Goal: Task Accomplishment & Management: Complete application form

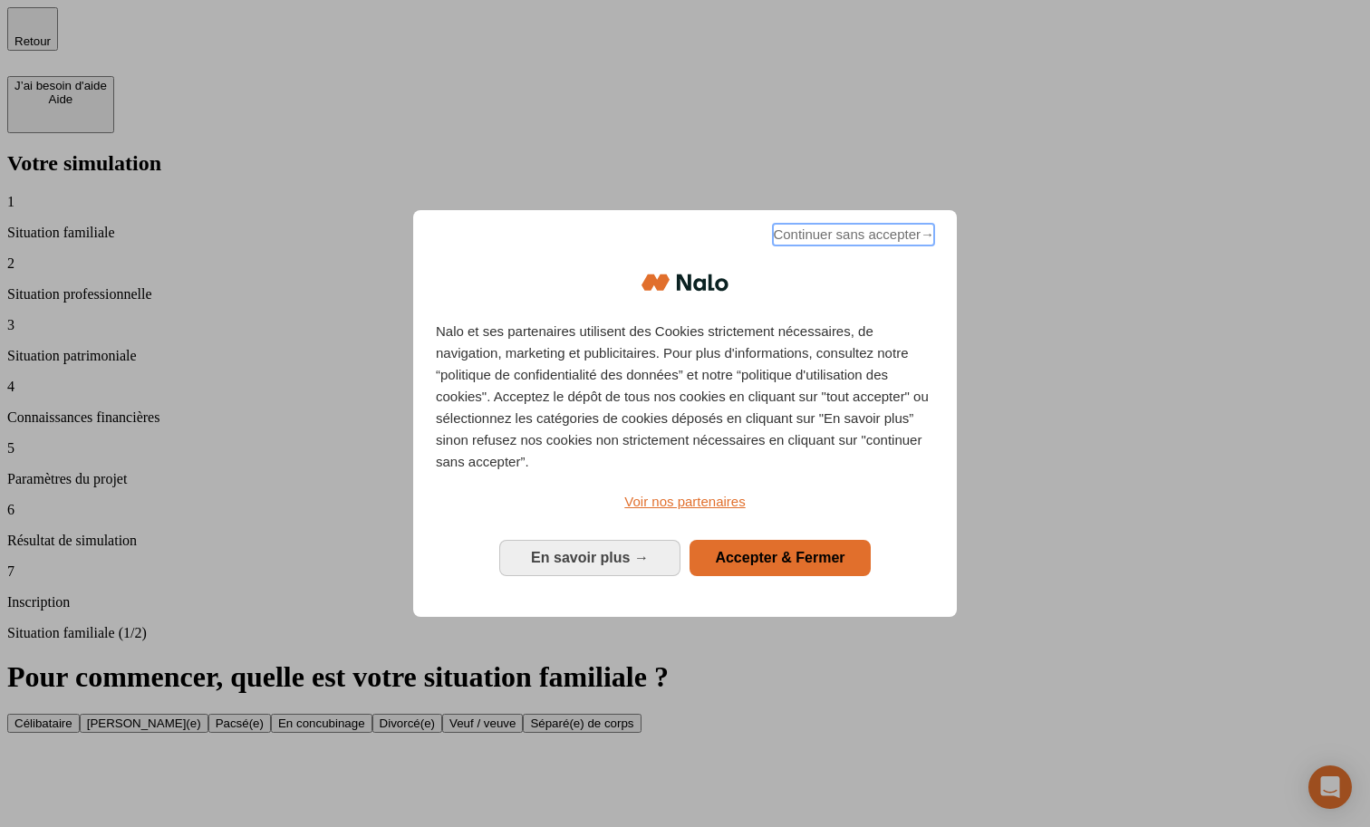
click at [817, 240] on span "Continuer sans accepter →" at bounding box center [853, 235] width 161 height 22
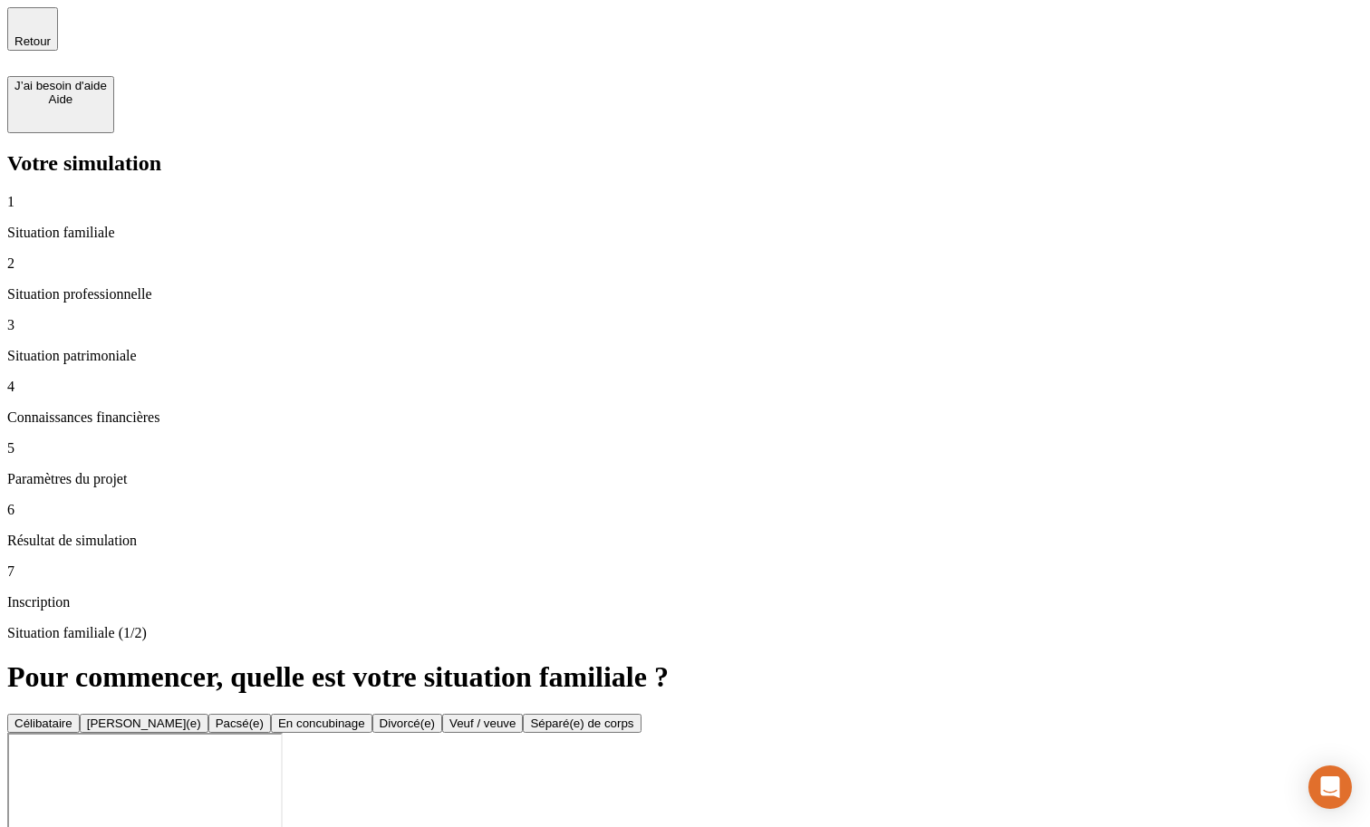
click at [80, 714] on button "Célibataire" at bounding box center [43, 723] width 72 height 19
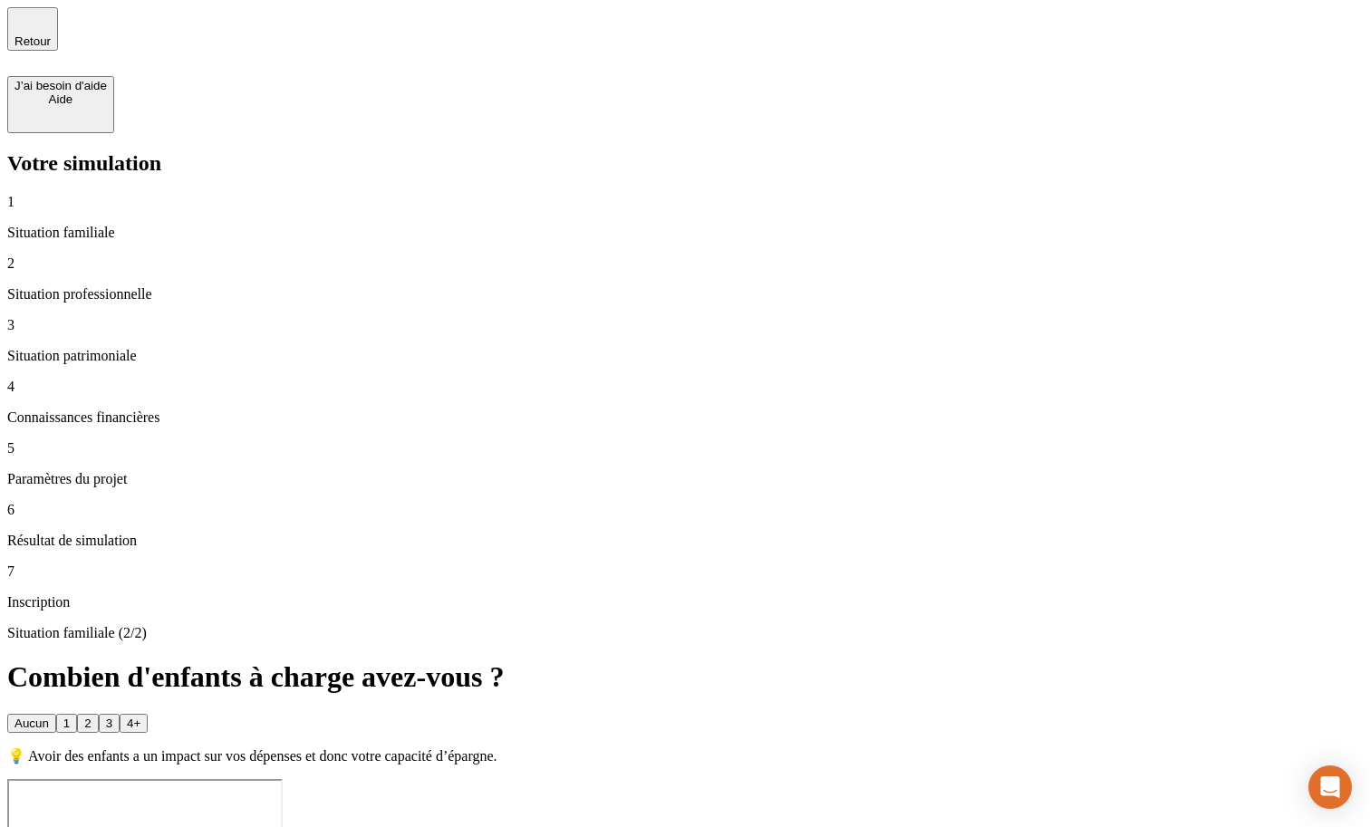
click at [49, 717] on div "Aucun" at bounding box center [31, 724] width 34 height 14
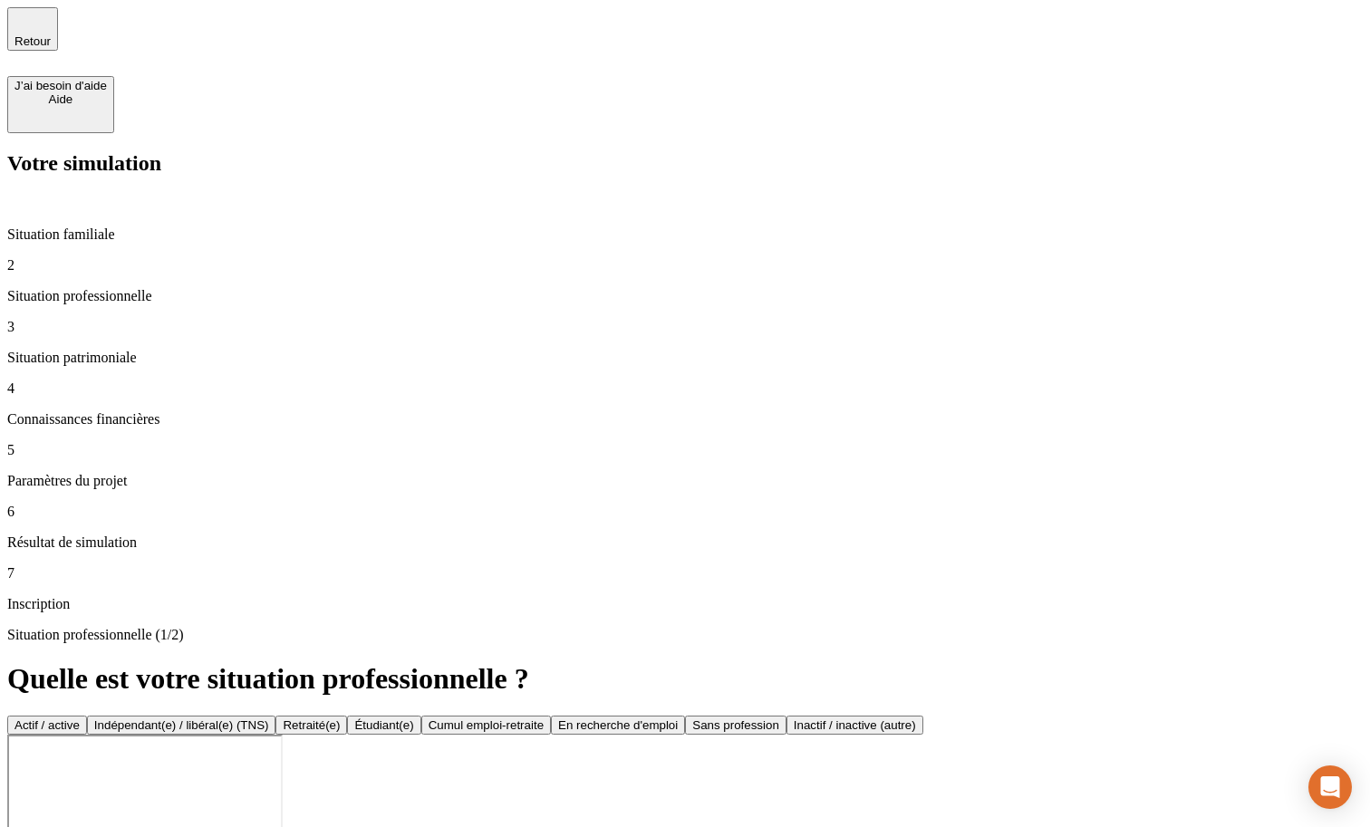
click at [87, 716] on button "Actif / active" at bounding box center [47, 725] width 80 height 19
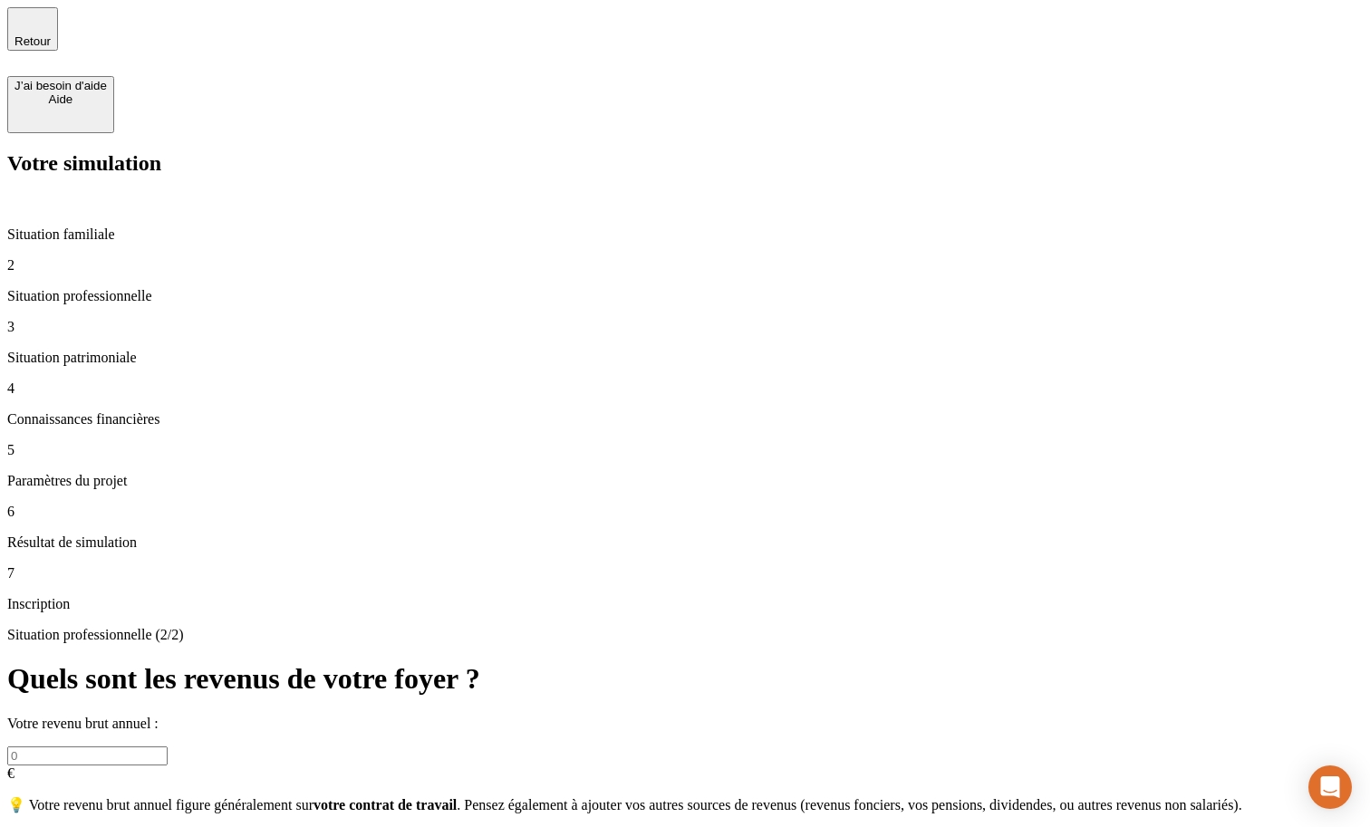
click at [168, 747] on input "text" at bounding box center [87, 756] width 160 height 19
type input "1 000 000"
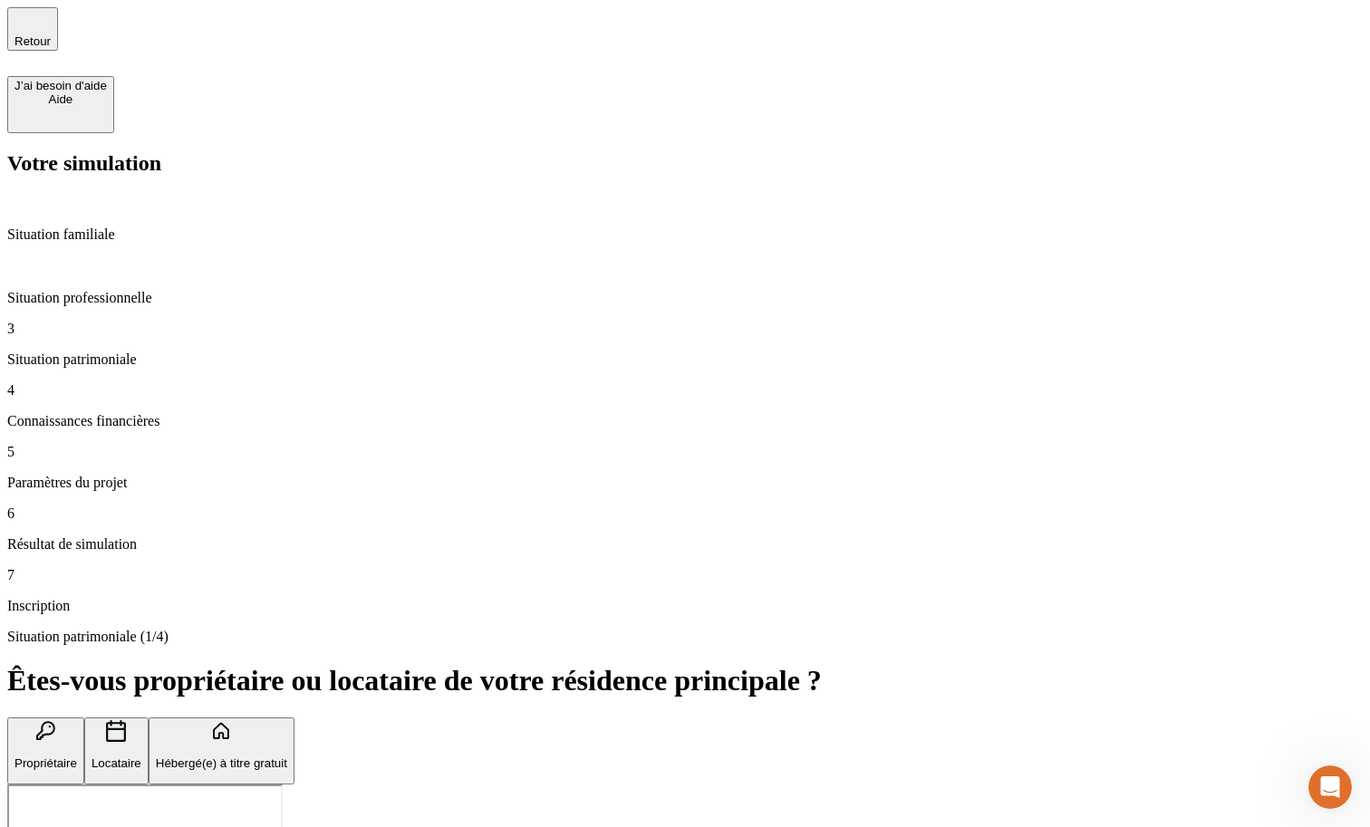
click at [77, 757] on p "Propriétaire" at bounding box center [45, 764] width 63 height 14
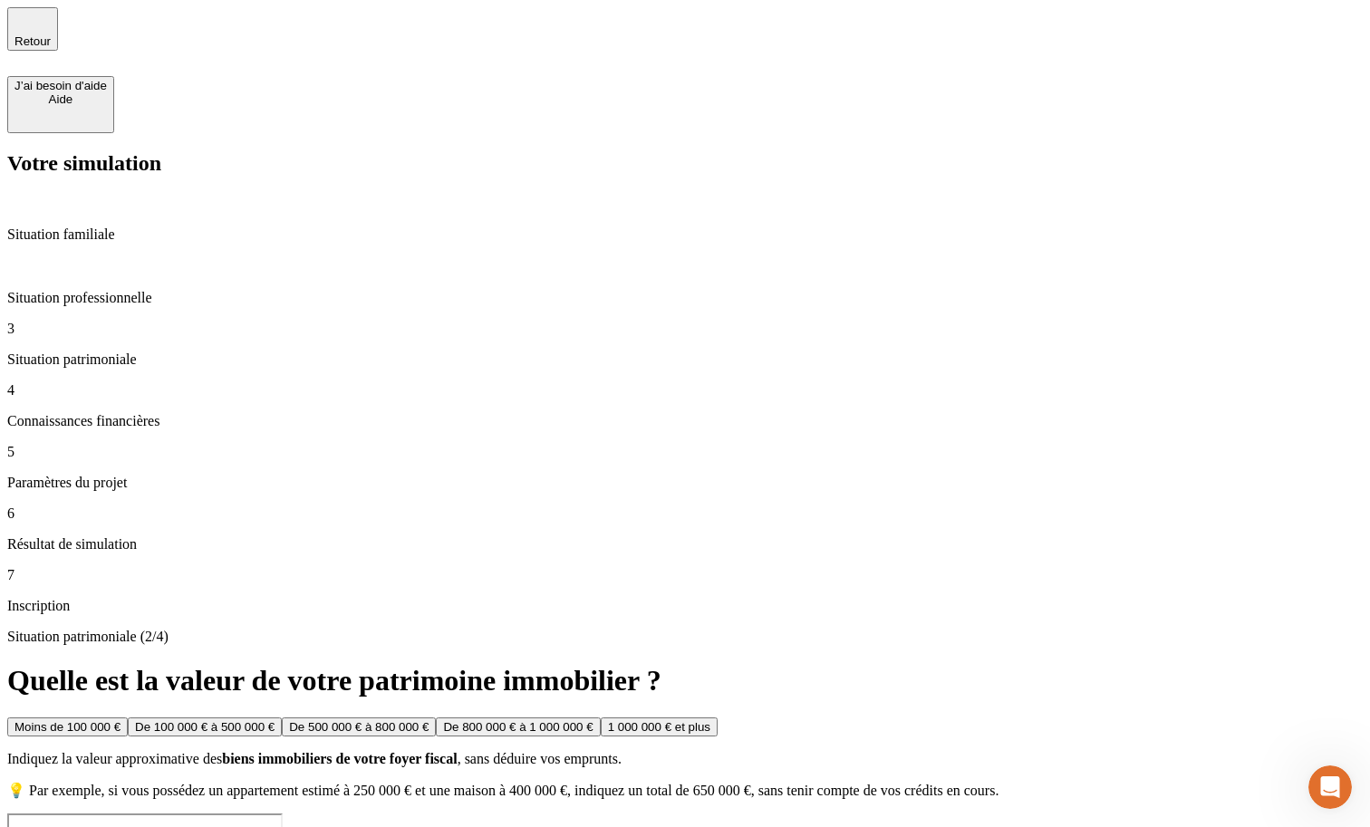
click at [527, 718] on div "Moins de 100 000 € De 100 000 € à 500 000 € De 500 000 € à 800 000 € De 800 000…" at bounding box center [684, 727] width 1355 height 19
click at [121, 720] on div "Moins de 100 000 €" at bounding box center [67, 727] width 106 height 14
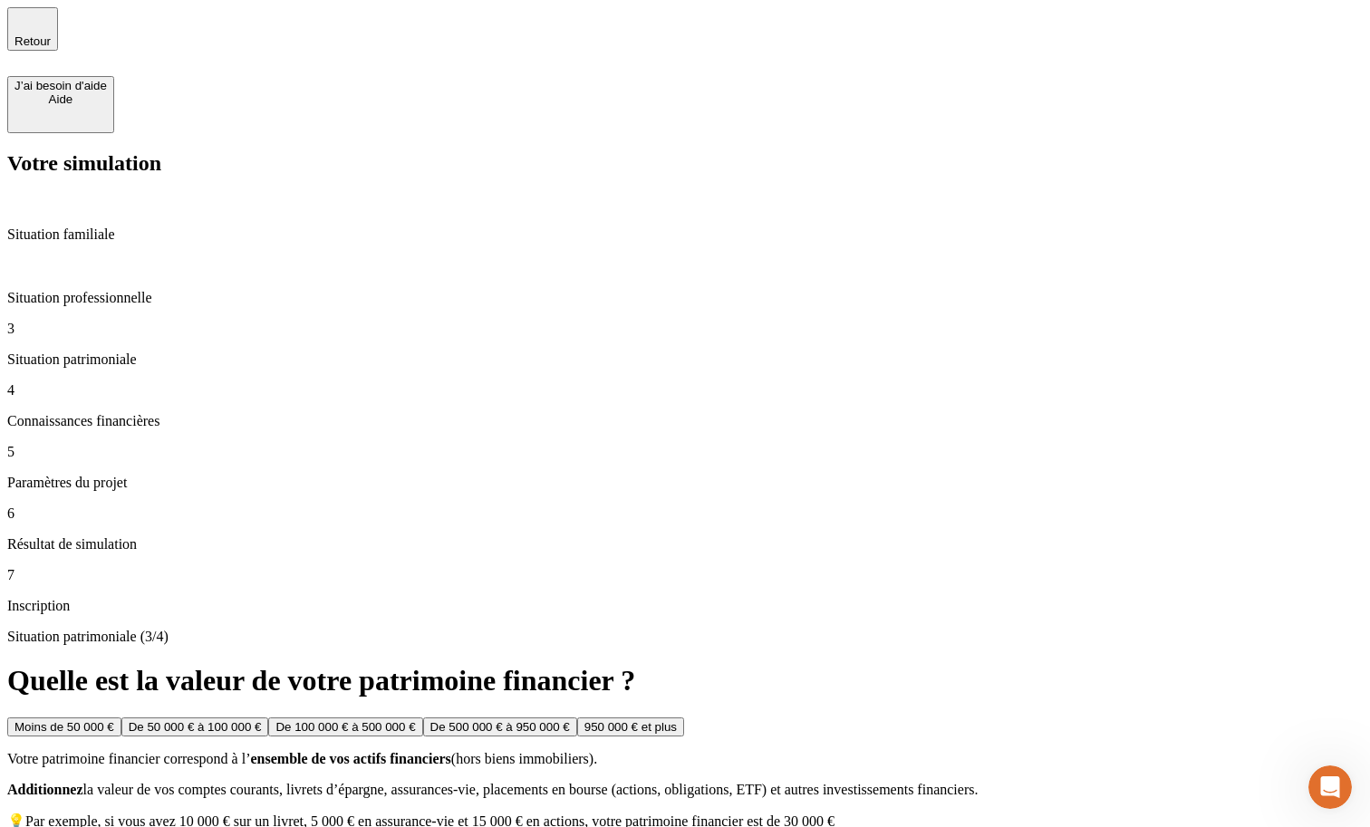
click at [114, 720] on div "Moins de 50 000 €" at bounding box center [64, 727] width 100 height 14
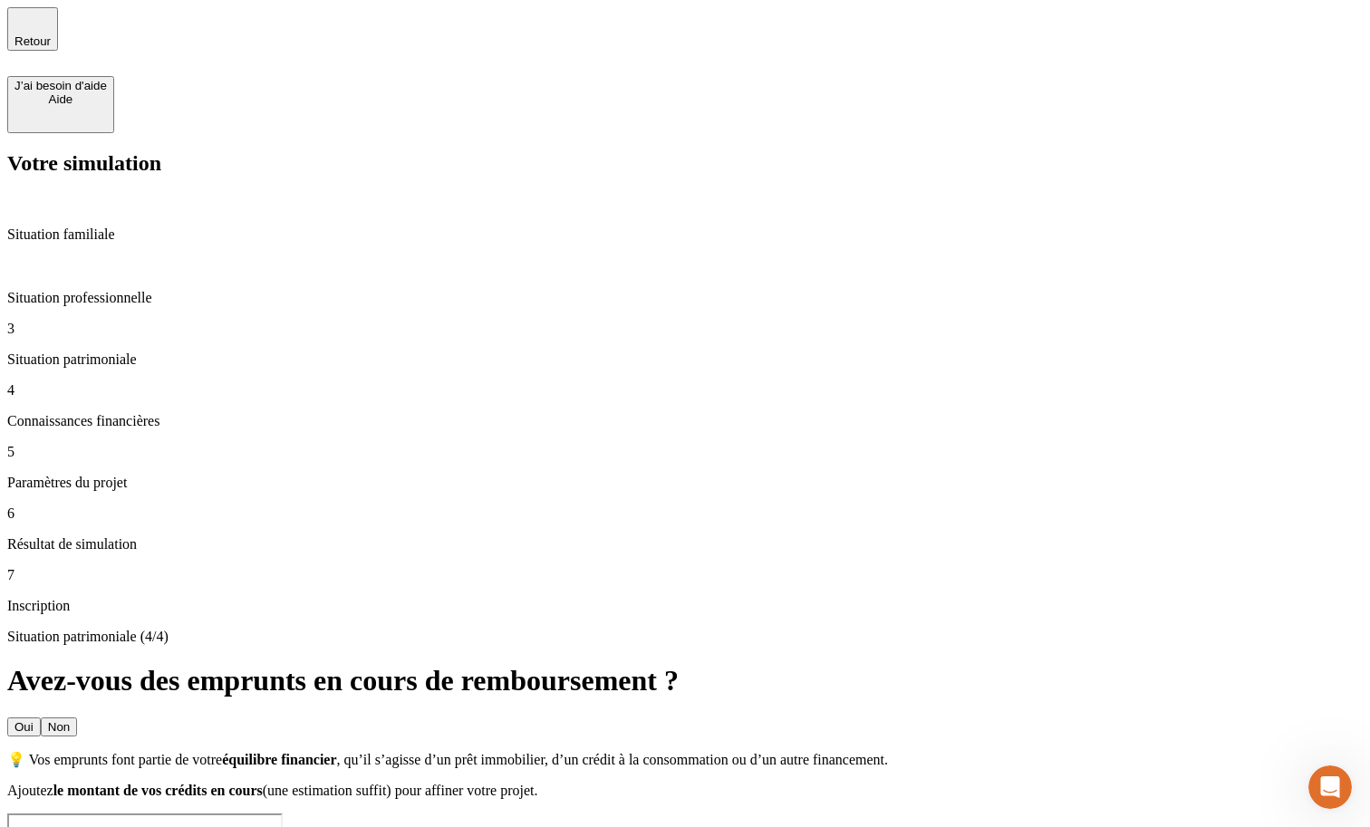
click at [77, 718] on button "Non" at bounding box center [59, 727] width 36 height 19
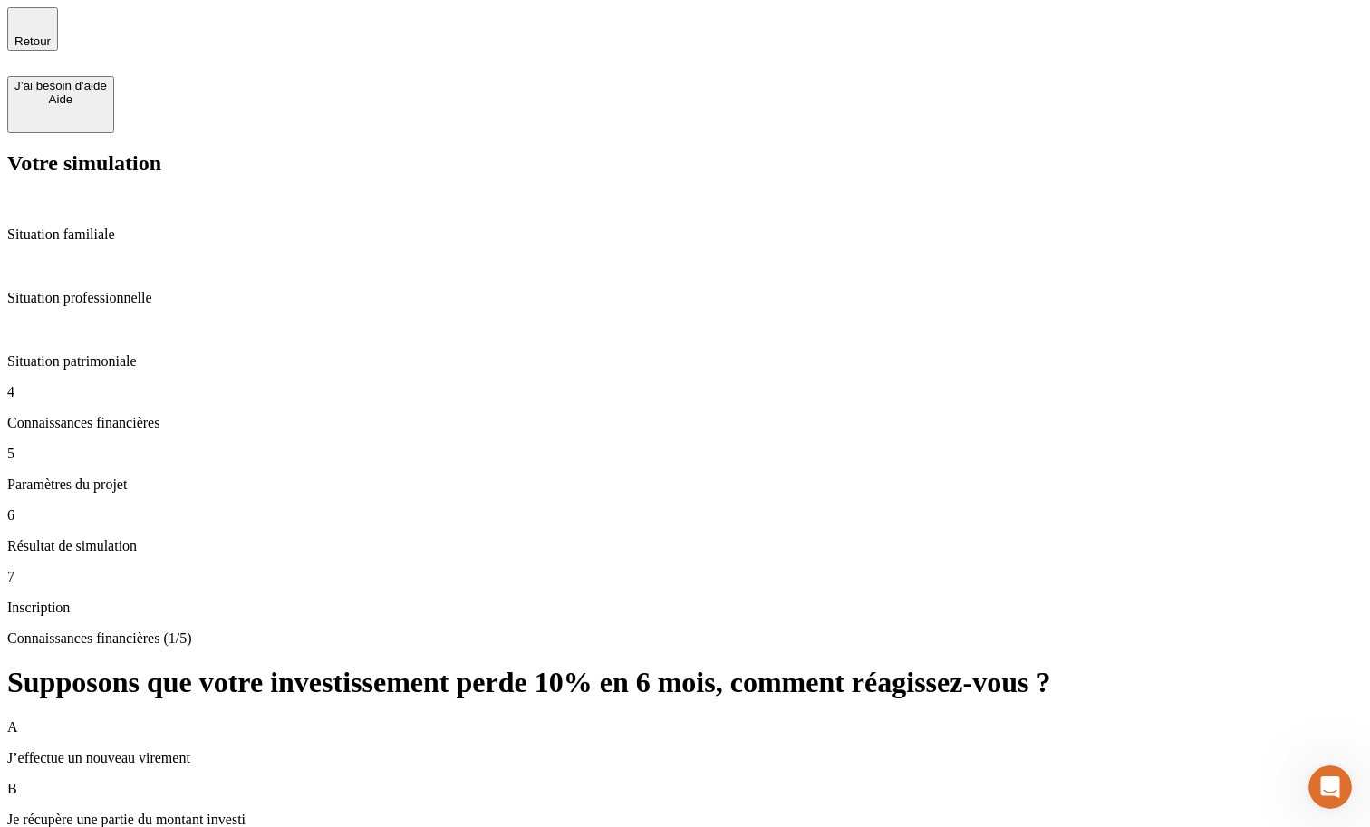
click at [597, 781] on div "B Je récupère une partie du montant investi" at bounding box center [684, 804] width 1355 height 47
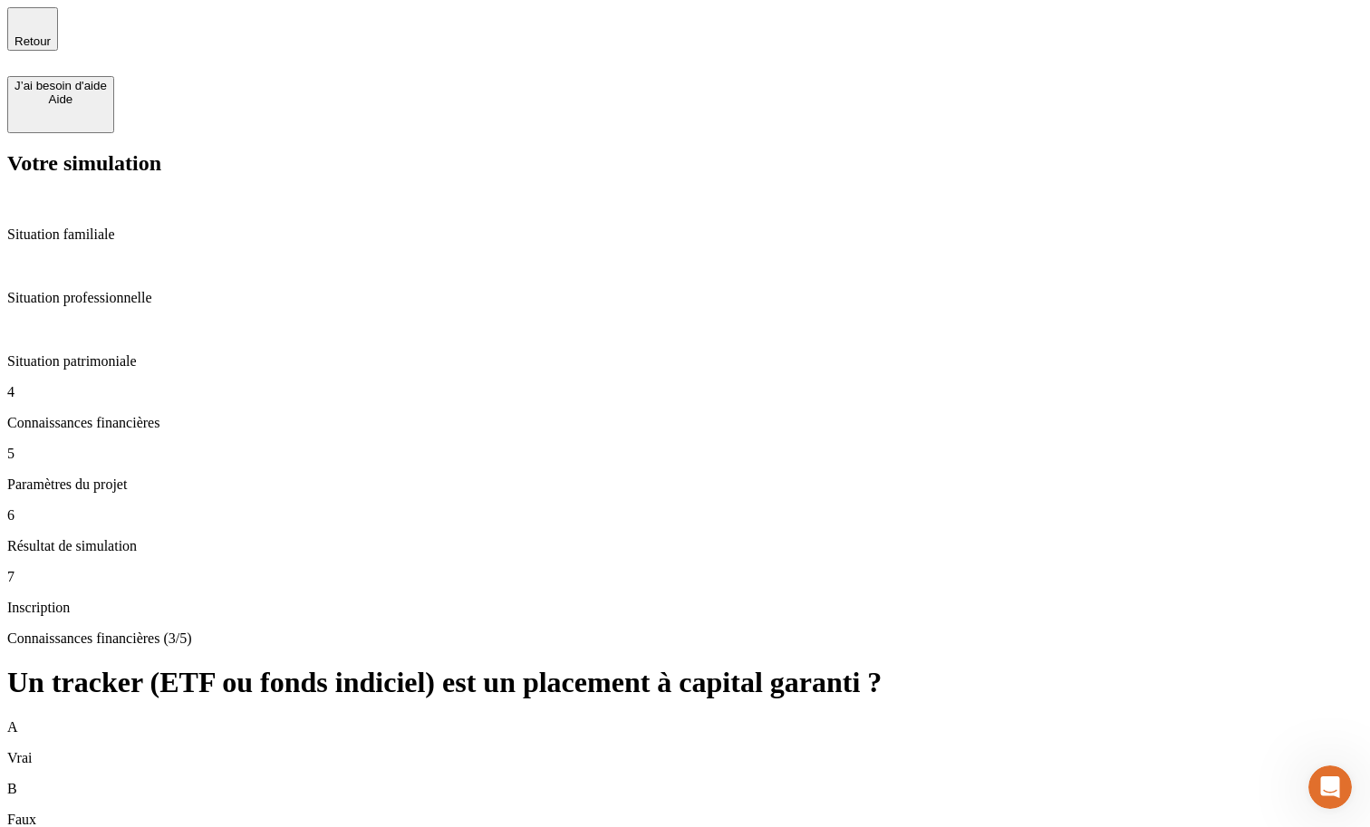
click at [883, 781] on div "B Faux" at bounding box center [684, 804] width 1355 height 47
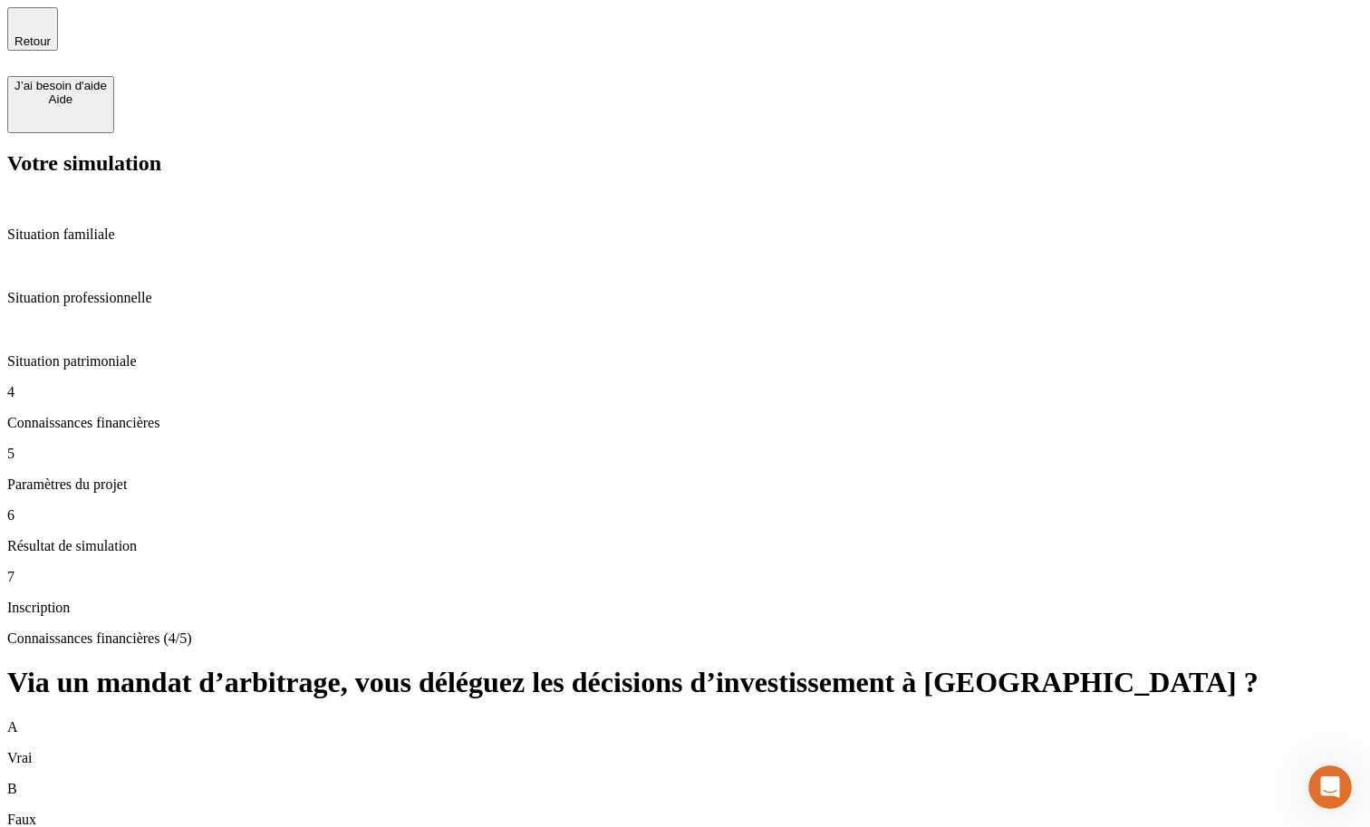
click at [883, 719] on div "A Vrai" at bounding box center [684, 742] width 1355 height 47
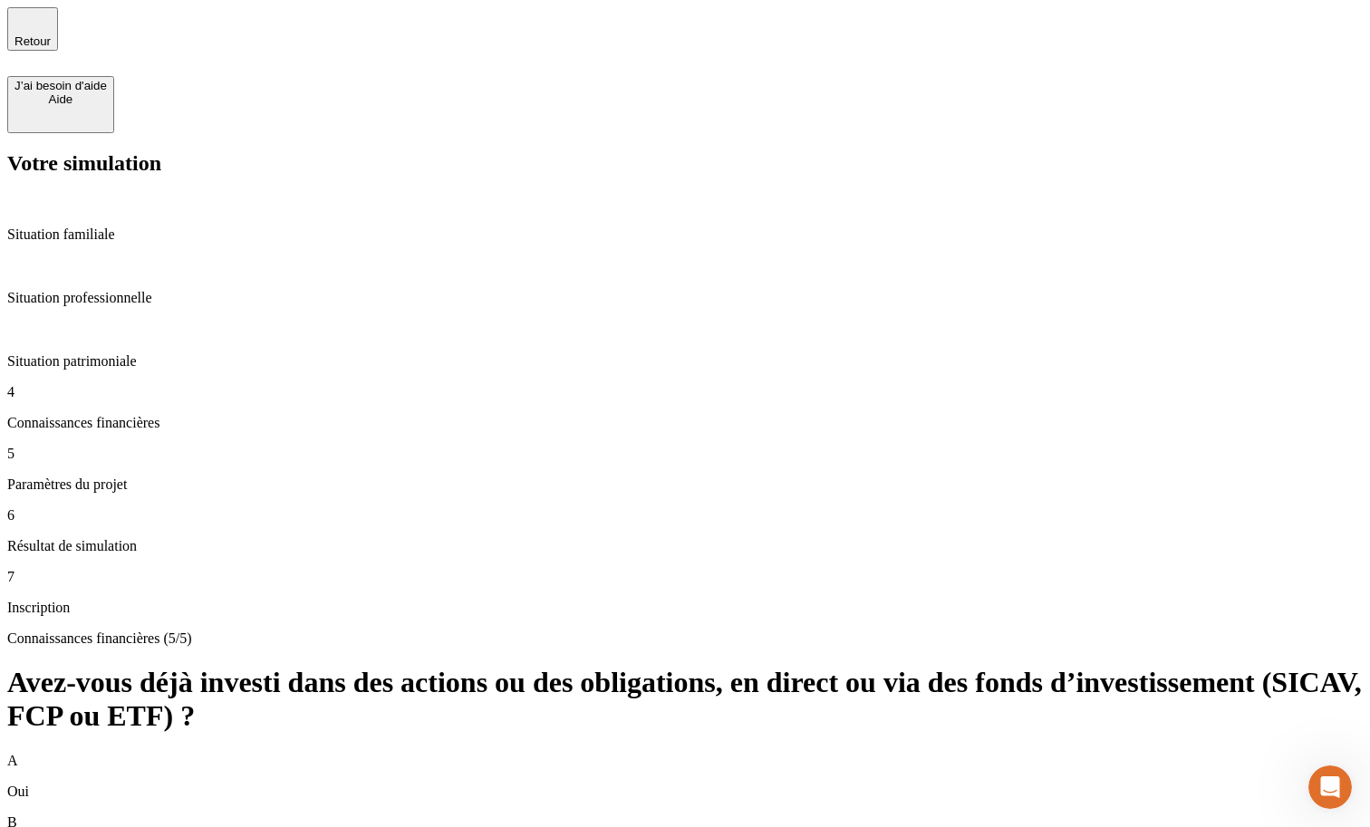
click at [781, 753] on div "A Oui" at bounding box center [684, 776] width 1355 height 47
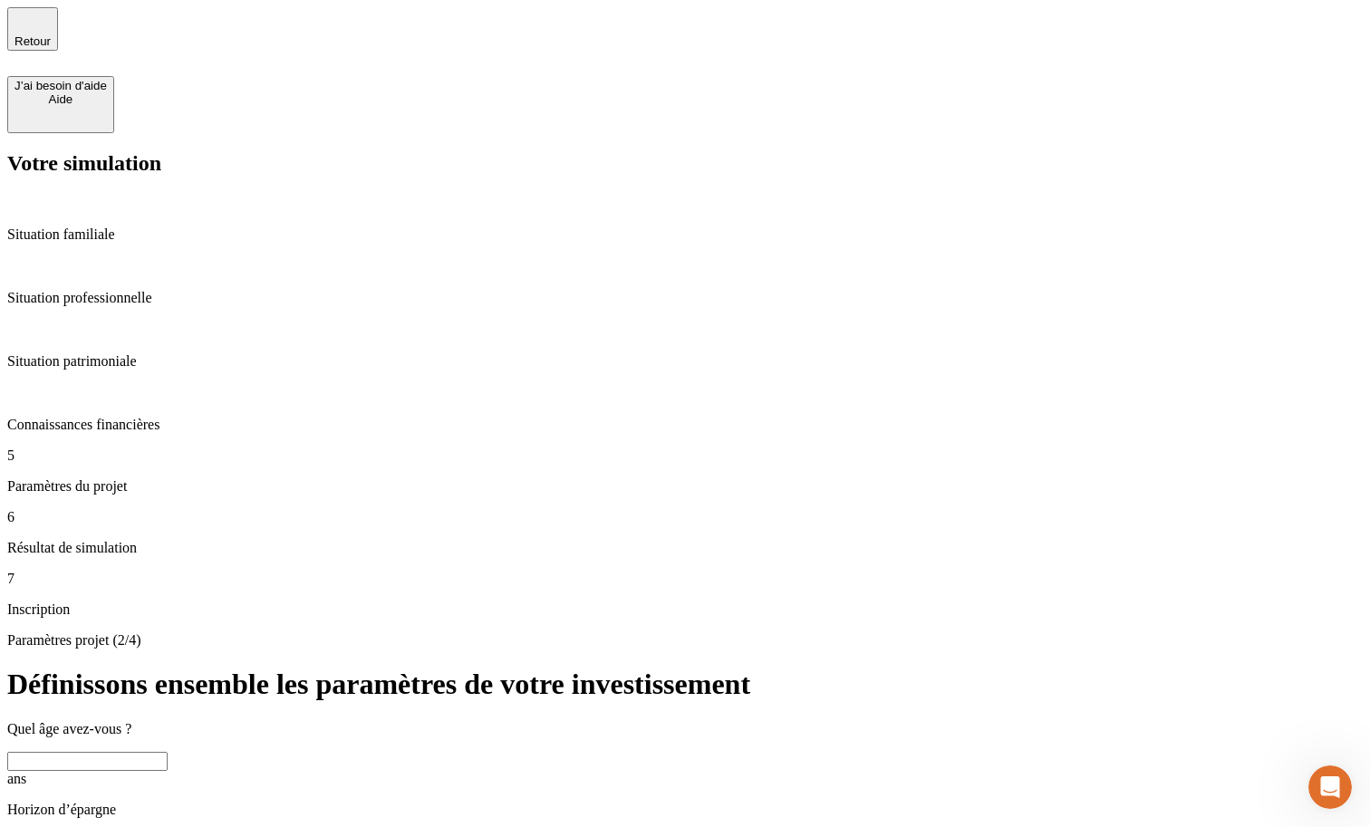
drag, startPoint x: 738, startPoint y: 390, endPoint x: 804, endPoint y: 455, distance: 92.3
click at [146, 290] on p "Situation professionnelle" at bounding box center [684, 298] width 1355 height 16
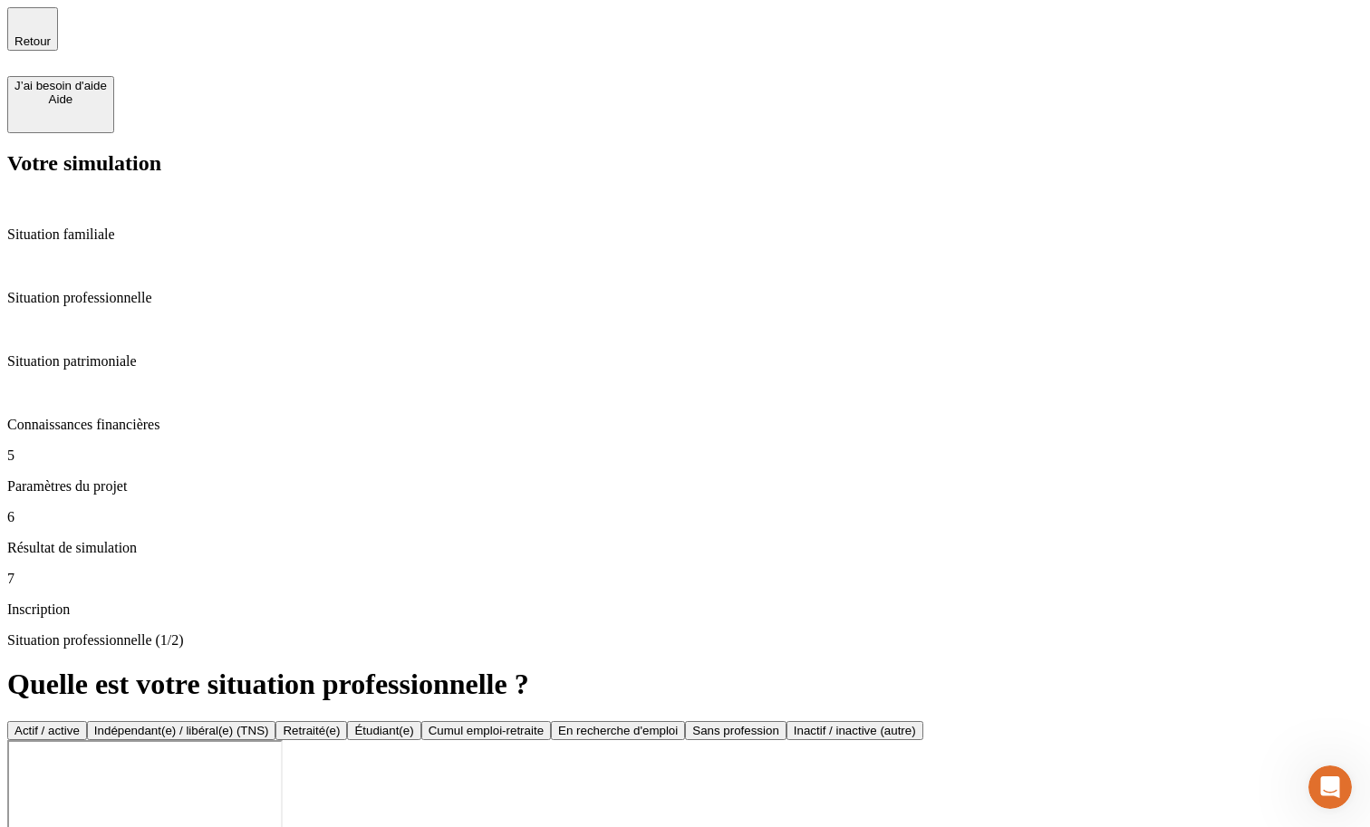
click at [80, 724] on div "Actif / active" at bounding box center [46, 731] width 65 height 14
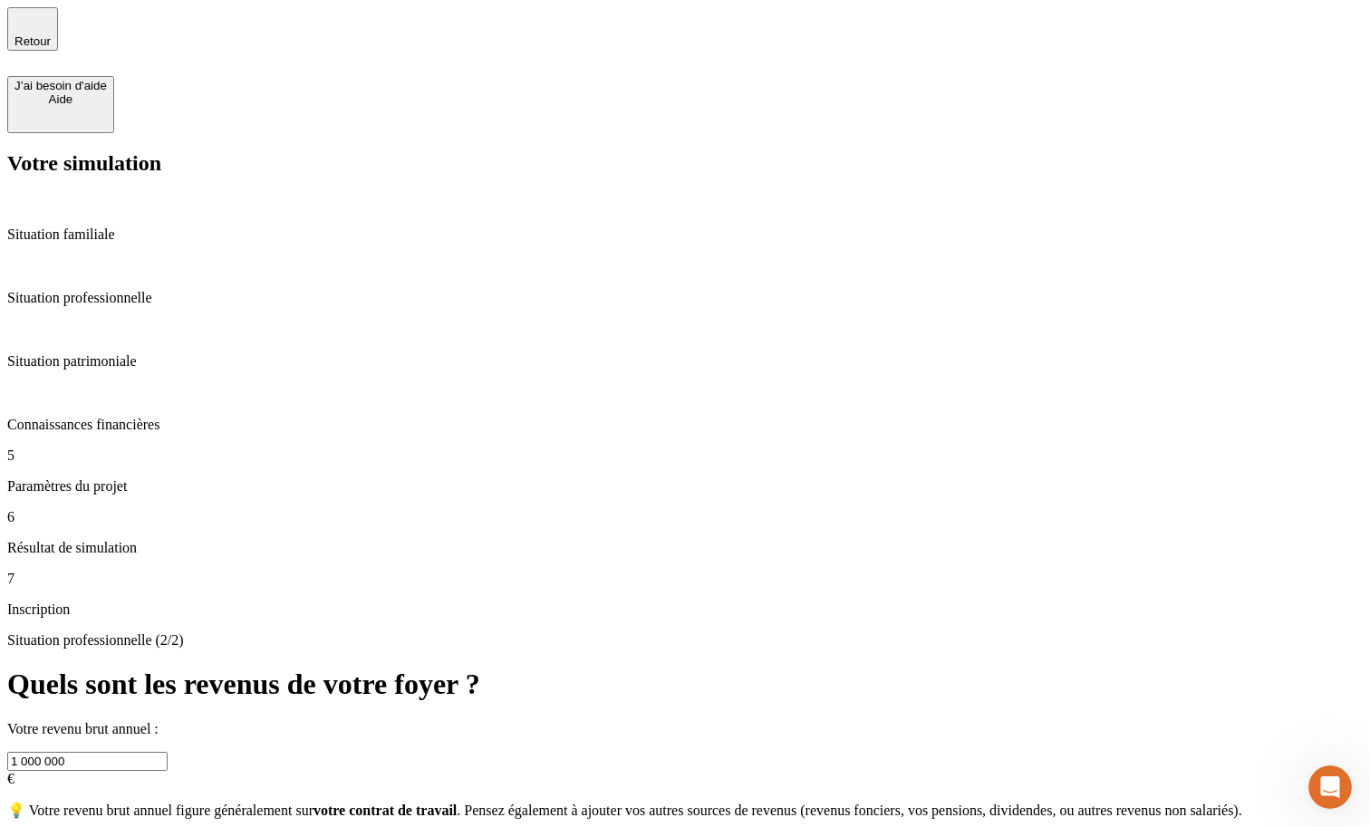
click at [168, 752] on input "1 000 000" at bounding box center [87, 761] width 160 height 19
click at [125, 478] on p "Paramètres du projet" at bounding box center [684, 486] width 1355 height 16
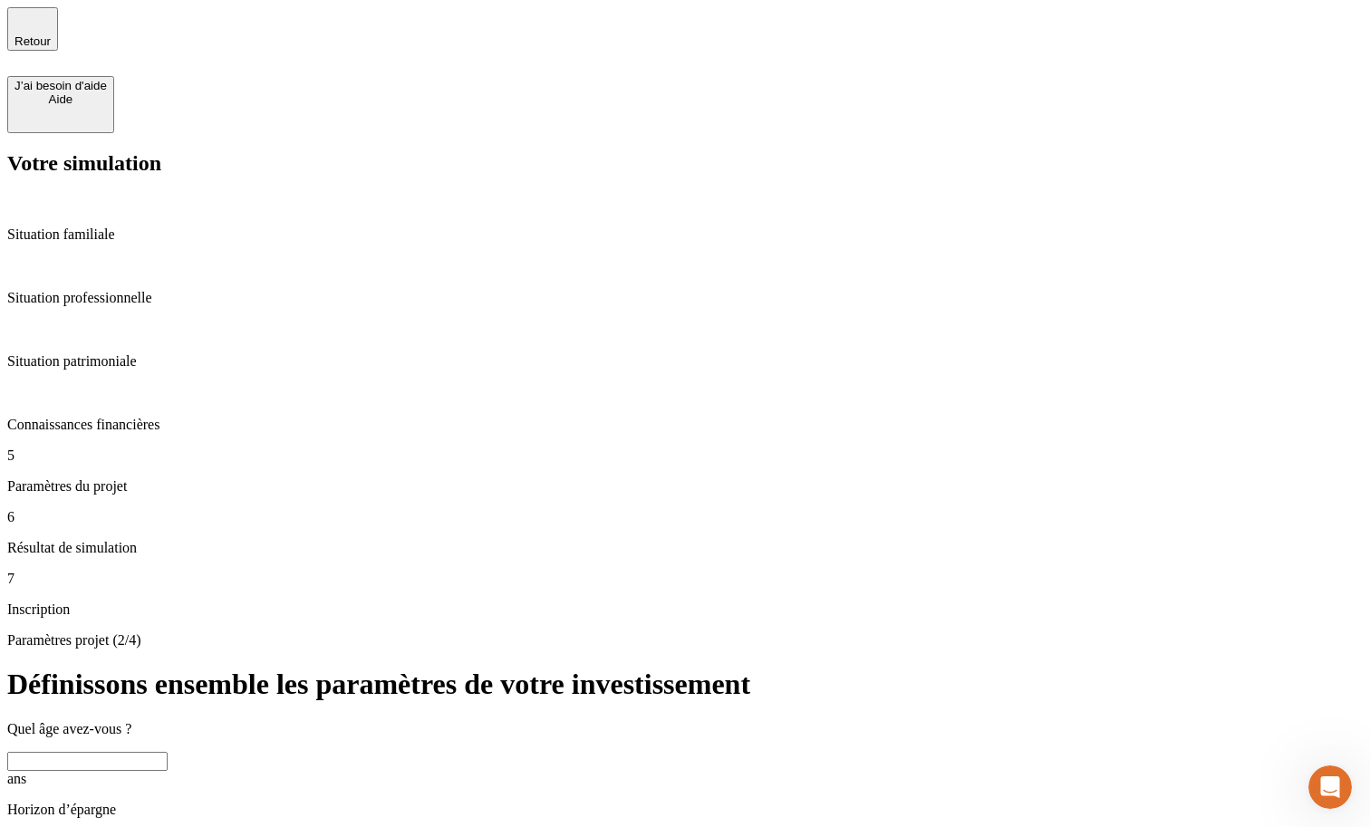
drag, startPoint x: 775, startPoint y: 388, endPoint x: 728, endPoint y: 388, distance: 47.1
click at [149, 290] on p "Situation professionnelle" at bounding box center [684, 298] width 1355 height 16
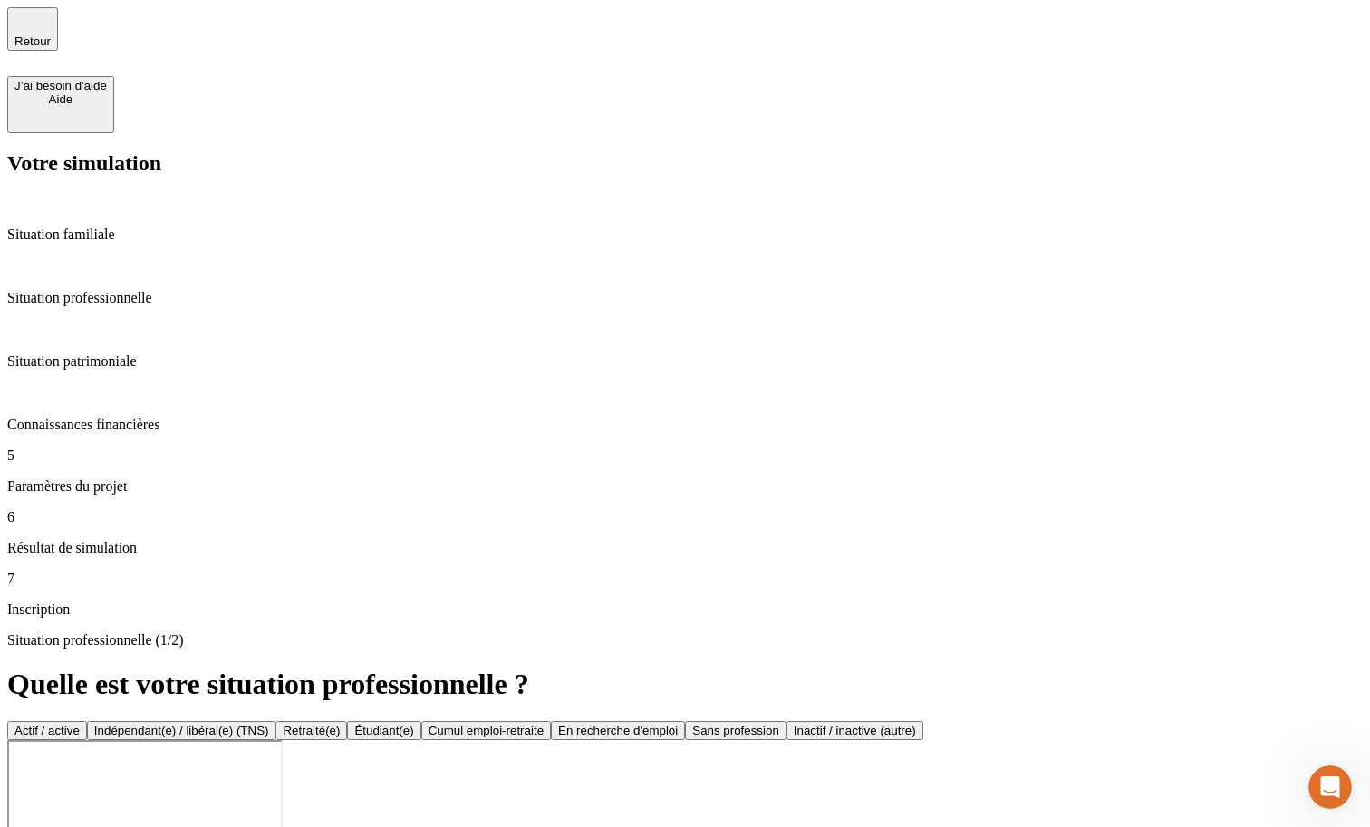
click at [80, 724] on div "Actif / active" at bounding box center [46, 731] width 65 height 14
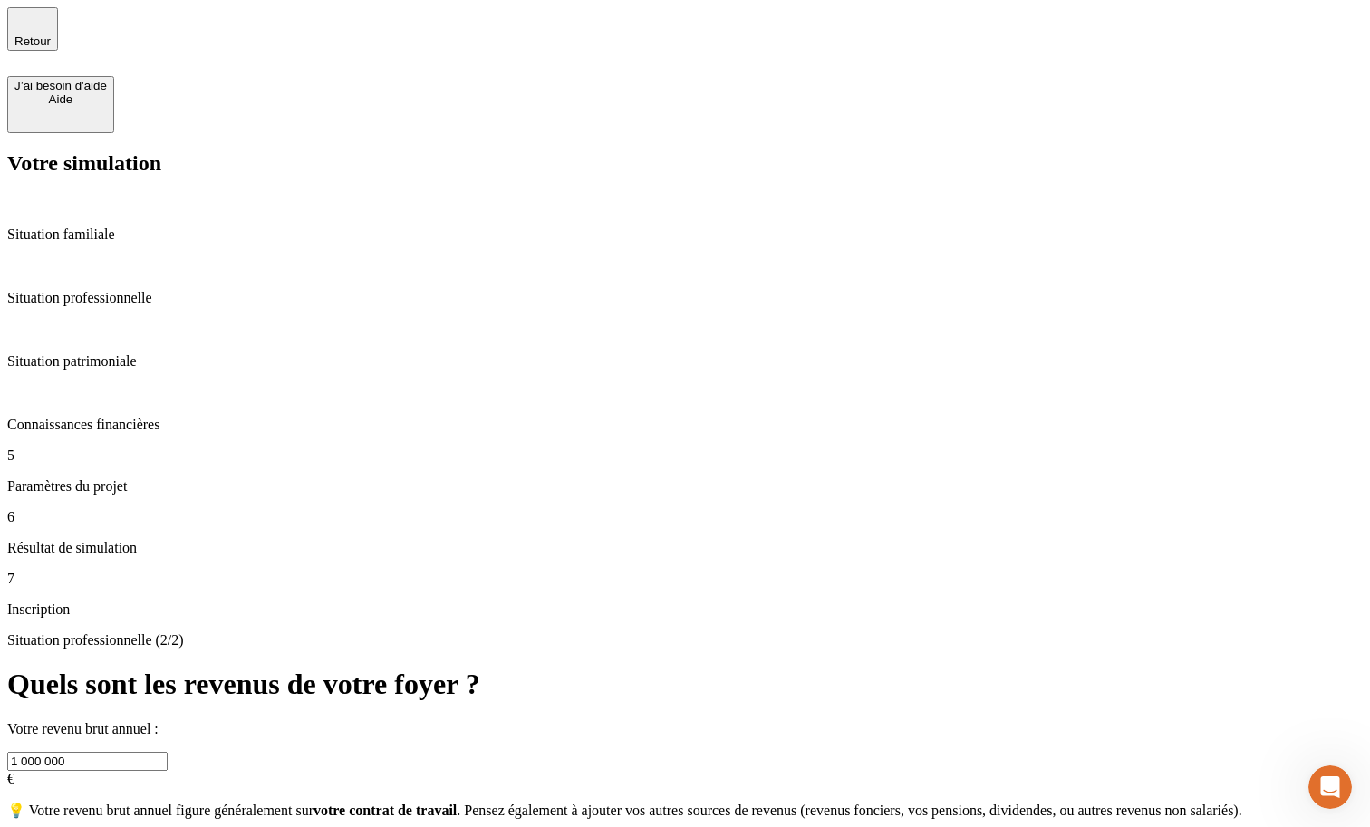
click at [168, 752] on input "1 000 000" at bounding box center [87, 761] width 160 height 19
type input "10 000"
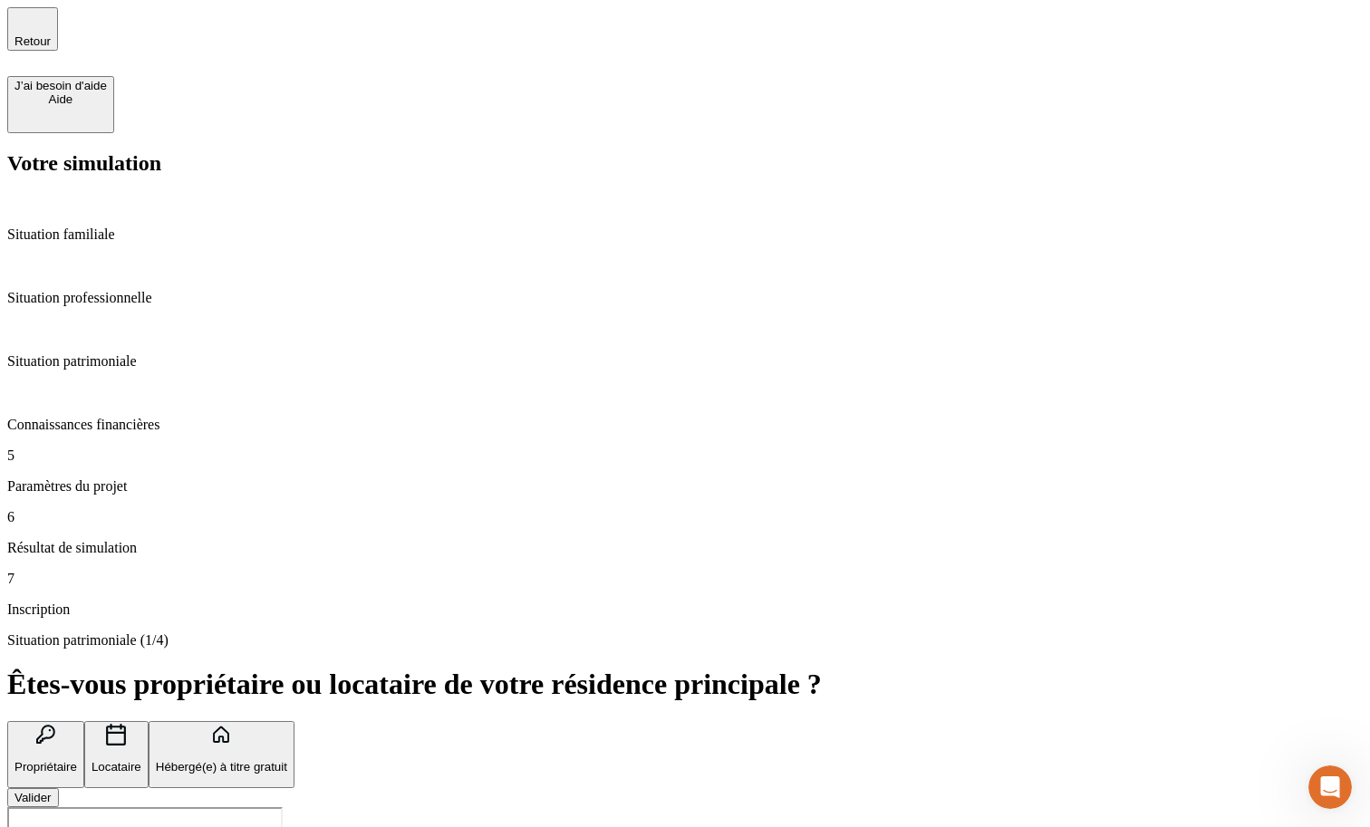
click at [153, 478] on p "Paramètres du projet" at bounding box center [684, 486] width 1355 height 16
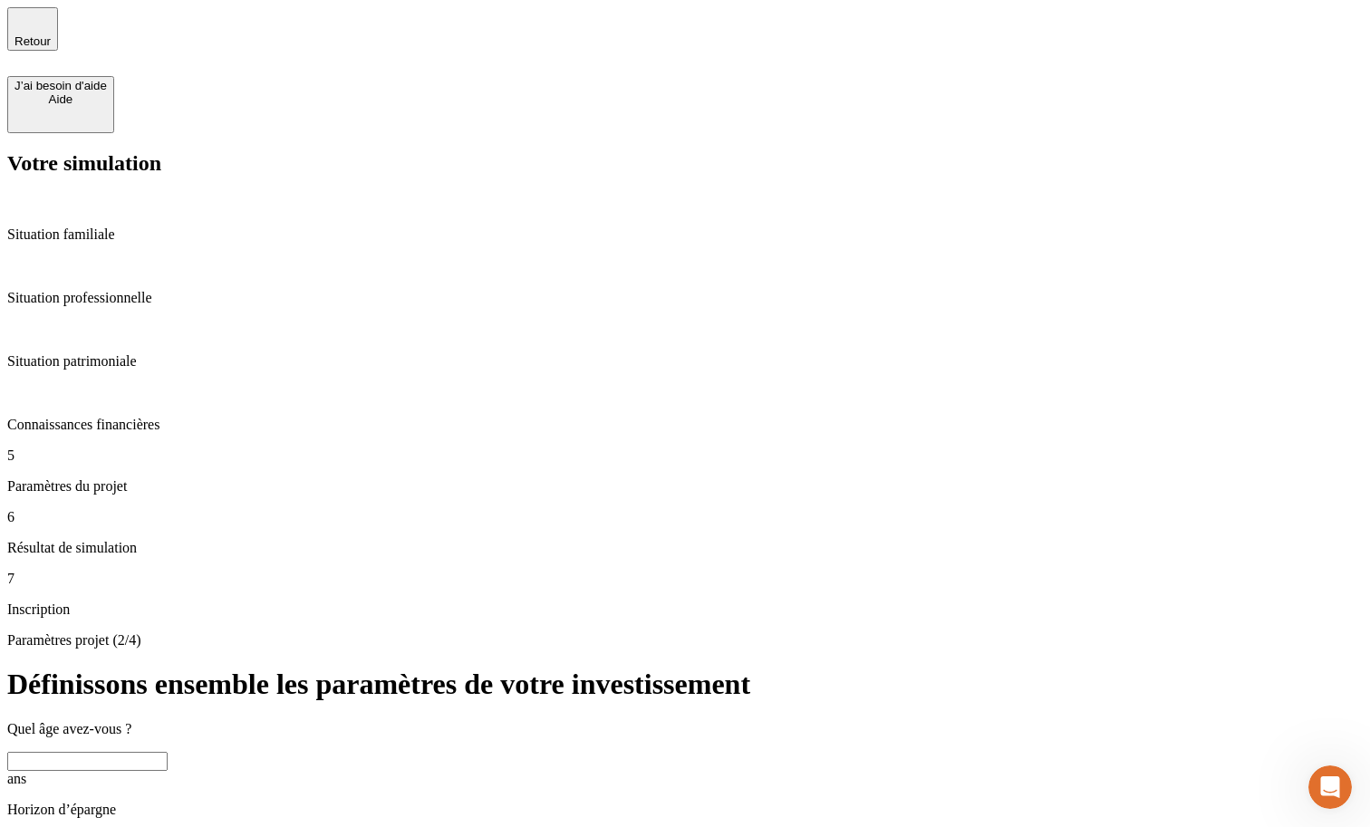
drag, startPoint x: 787, startPoint y: 399, endPoint x: 689, endPoint y: 386, distance: 98.7
click at [140, 290] on p "Situation professionnelle" at bounding box center [684, 298] width 1355 height 16
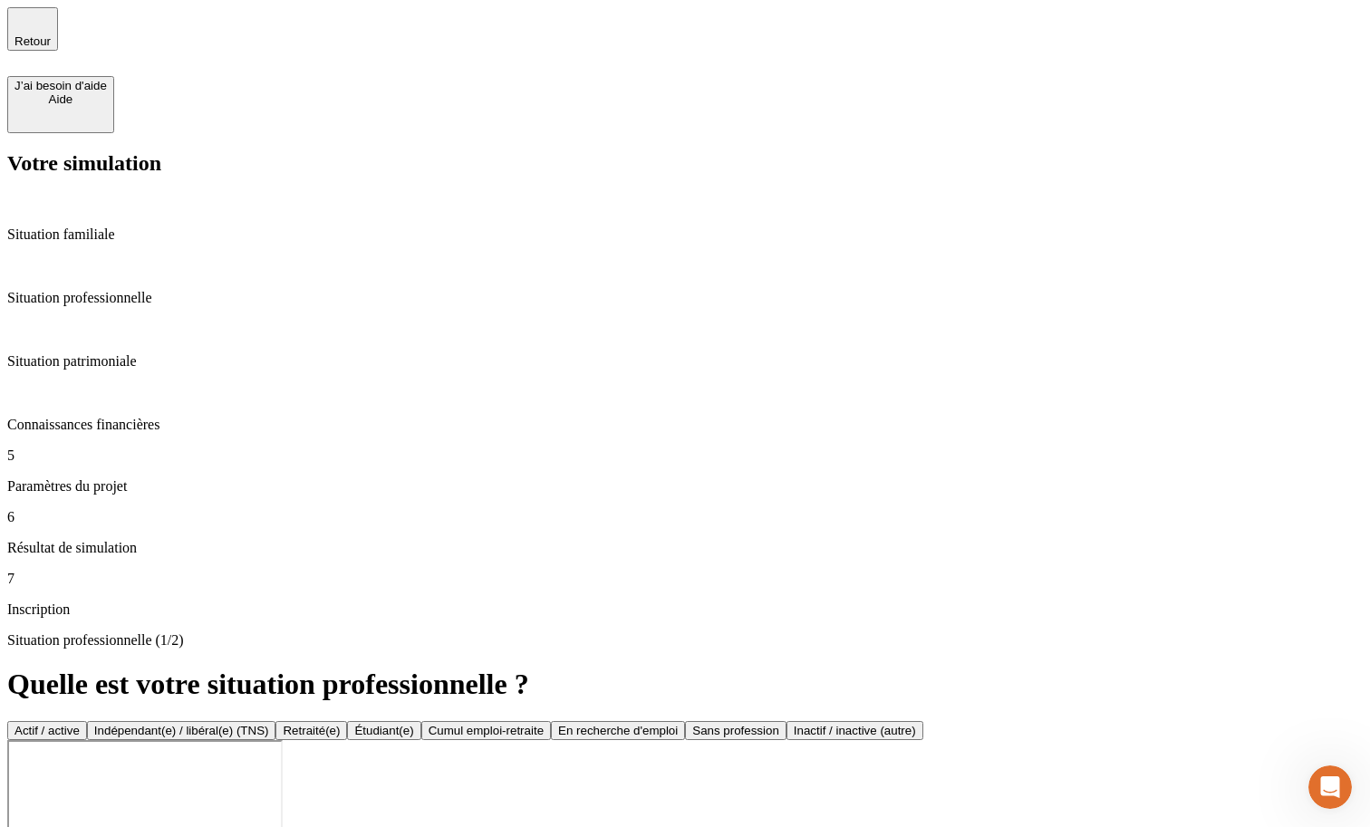
click at [87, 721] on button "Actif / active" at bounding box center [47, 730] width 80 height 19
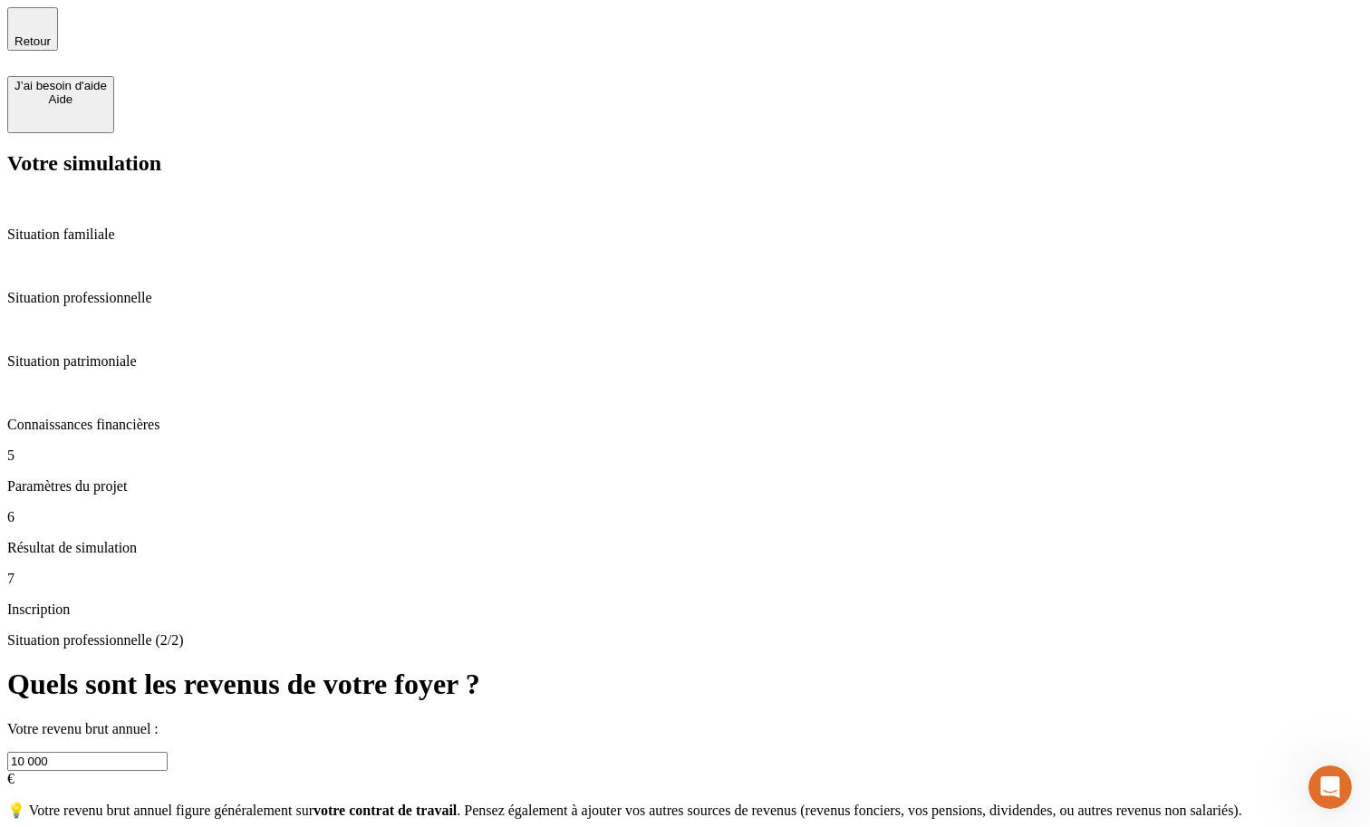
click at [168, 752] on input "10 000" at bounding box center [87, 761] width 160 height 19
type input "430 000"
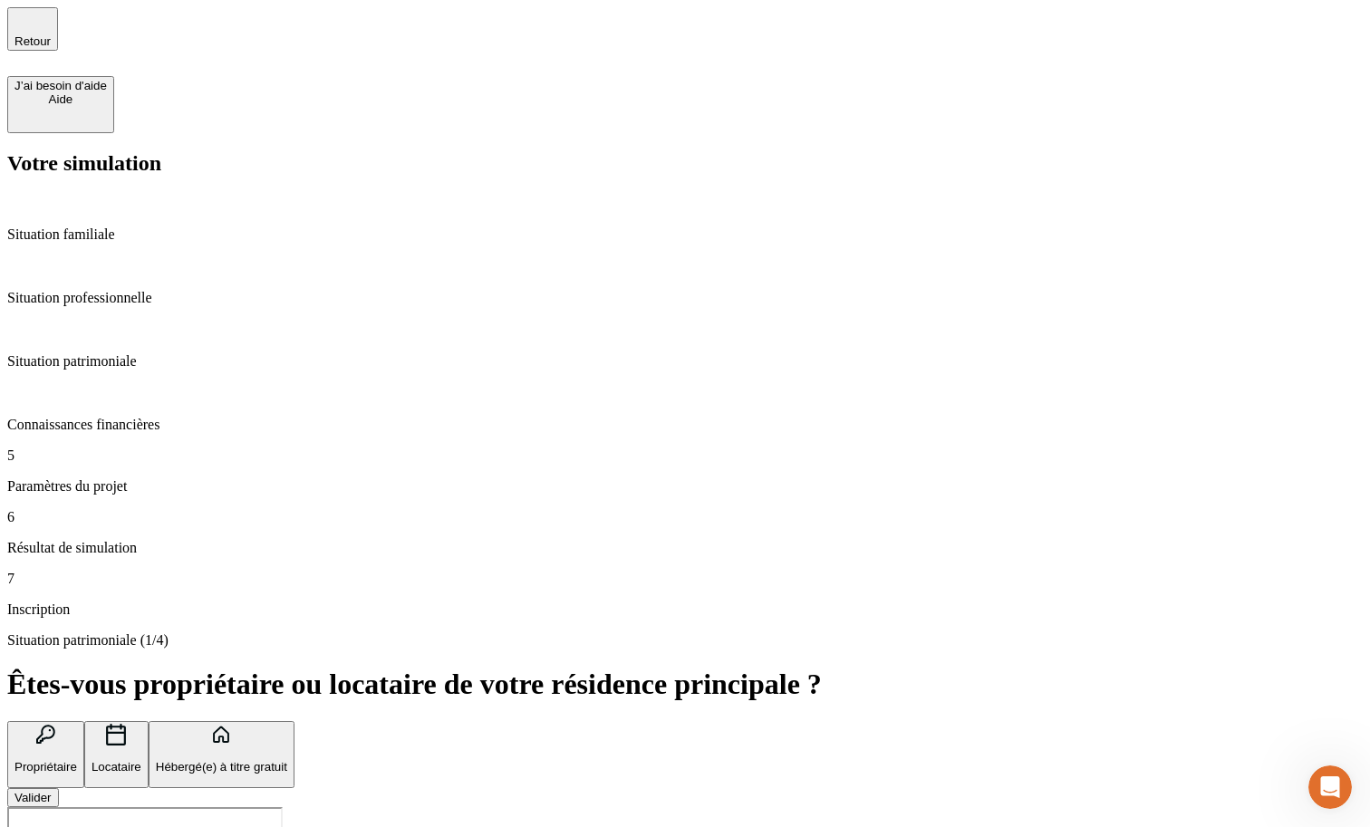
click at [59, 788] on button "Valider" at bounding box center [33, 797] width 52 height 19
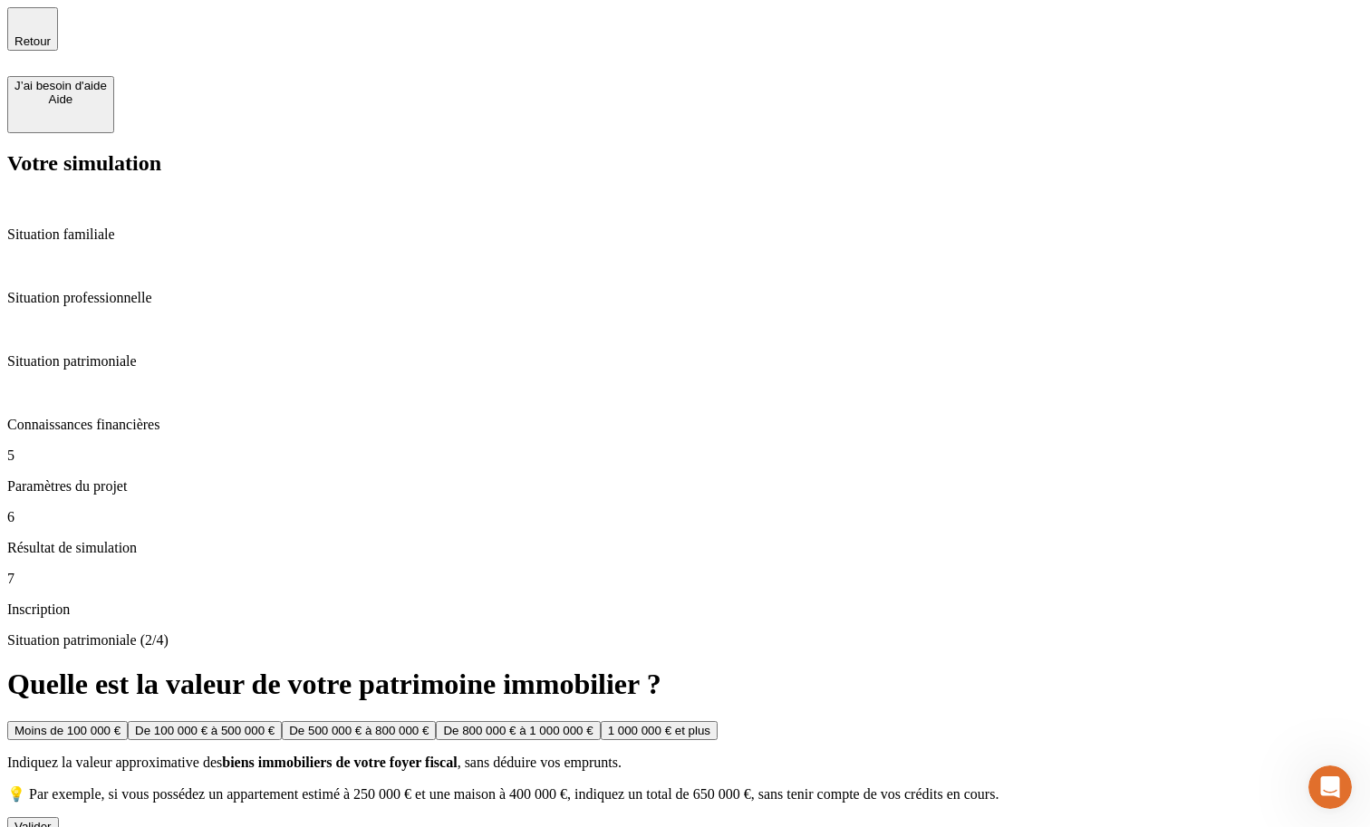
click at [127, 478] on p "Paramètres du projet" at bounding box center [684, 486] width 1355 height 16
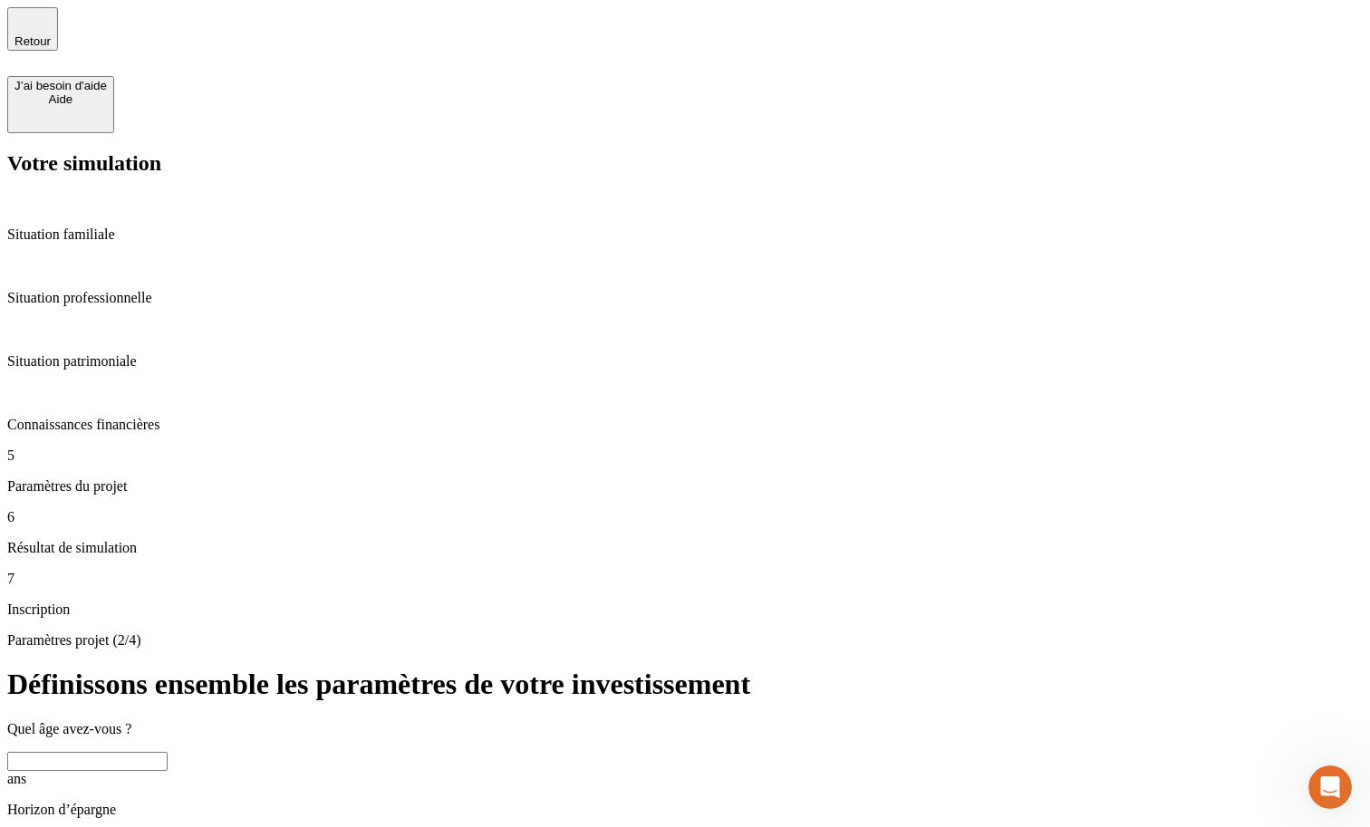
drag, startPoint x: 764, startPoint y: 341, endPoint x: 738, endPoint y: 389, distance: 54.3
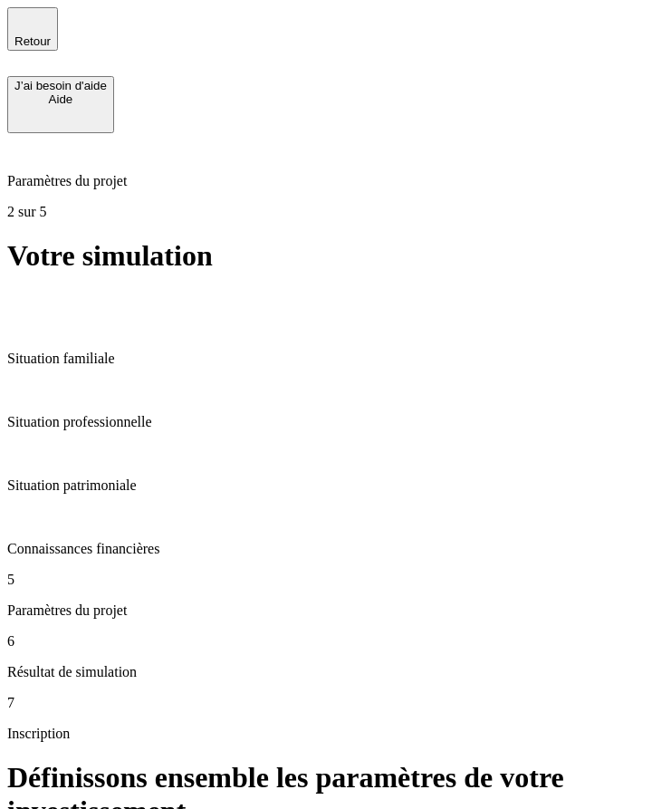
drag, startPoint x: 238, startPoint y: 643, endPoint x: 137, endPoint y: 659, distance: 102.6
copy span "au moins 10 % de votre revenu net, soit 50 € par mois"
